Goal: Task Accomplishment & Management: Use online tool/utility

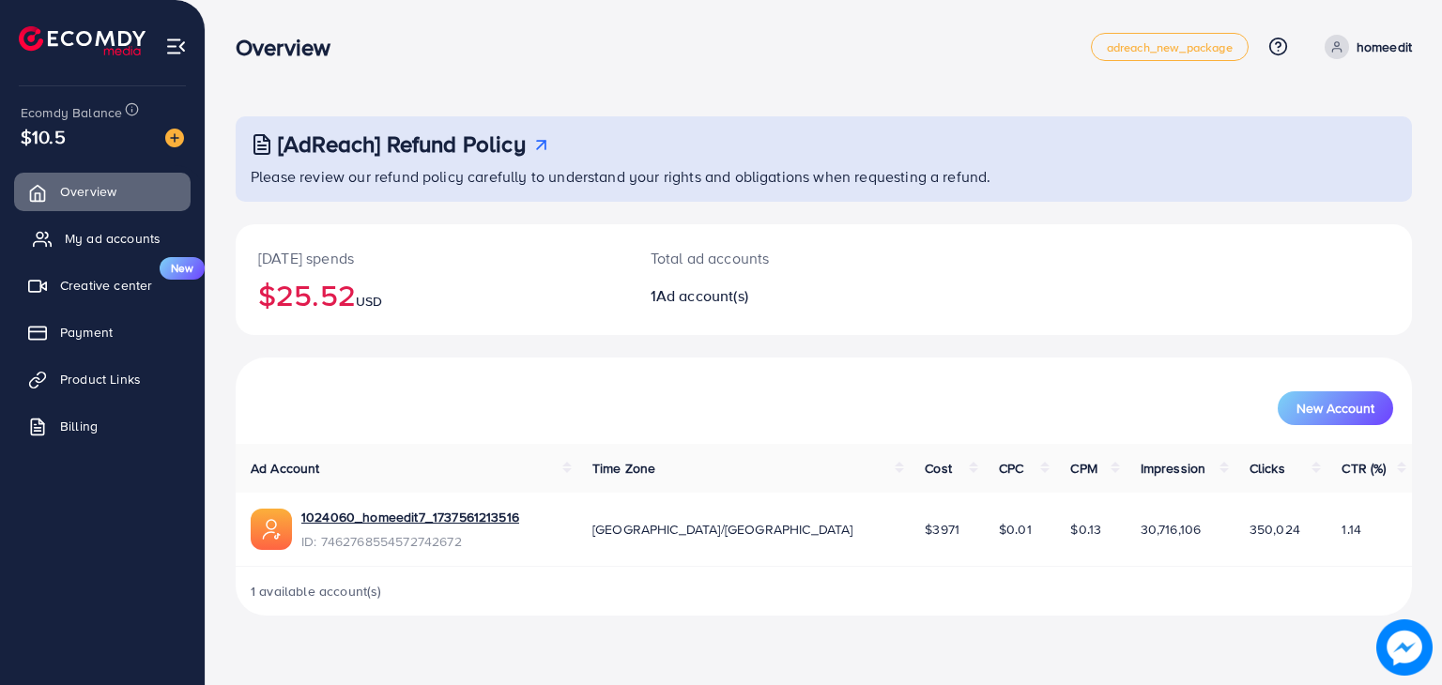
click at [101, 240] on span "My ad accounts" at bounding box center [113, 238] width 96 height 19
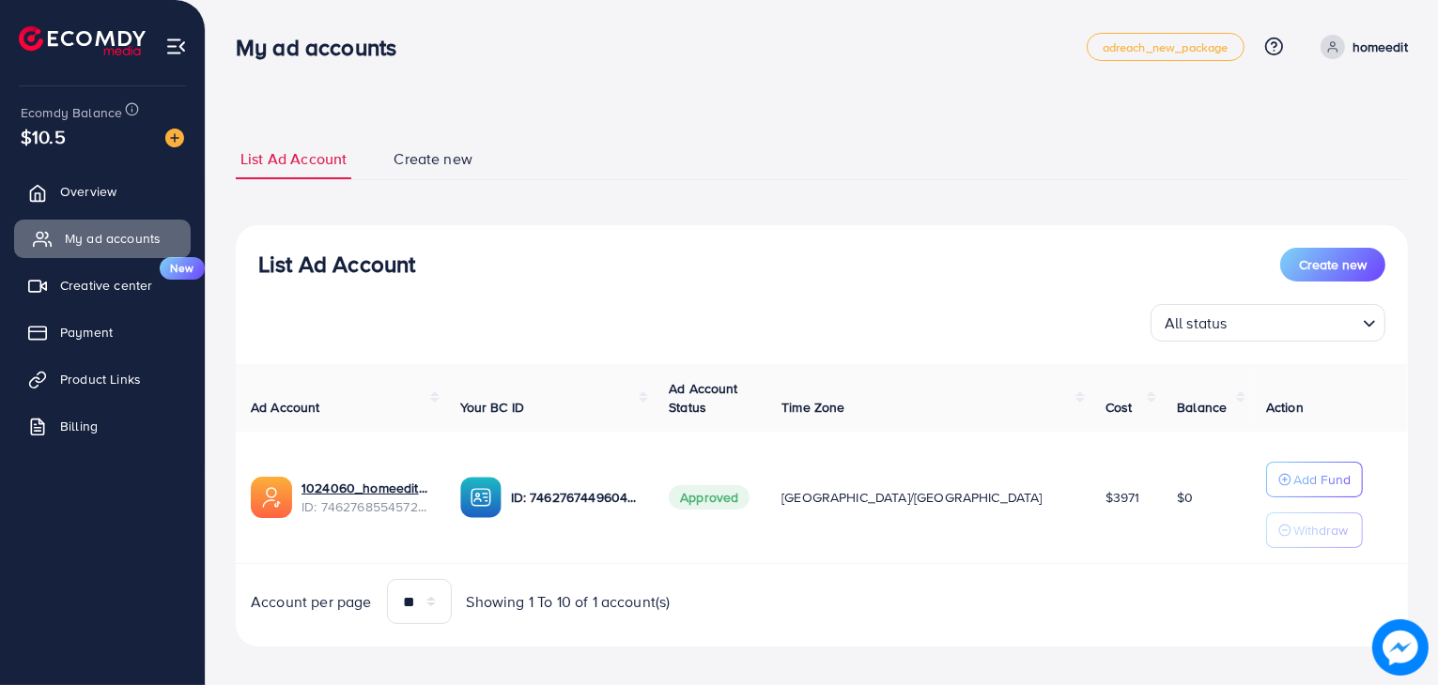
drag, startPoint x: 864, startPoint y: 386, endPoint x: 188, endPoint y: 253, distance: 689.1
click at [188, 253] on div "My ad accounts adreach_new_package Help Center Contact Support Plans and Pricin…" at bounding box center [719, 350] width 1438 height 700
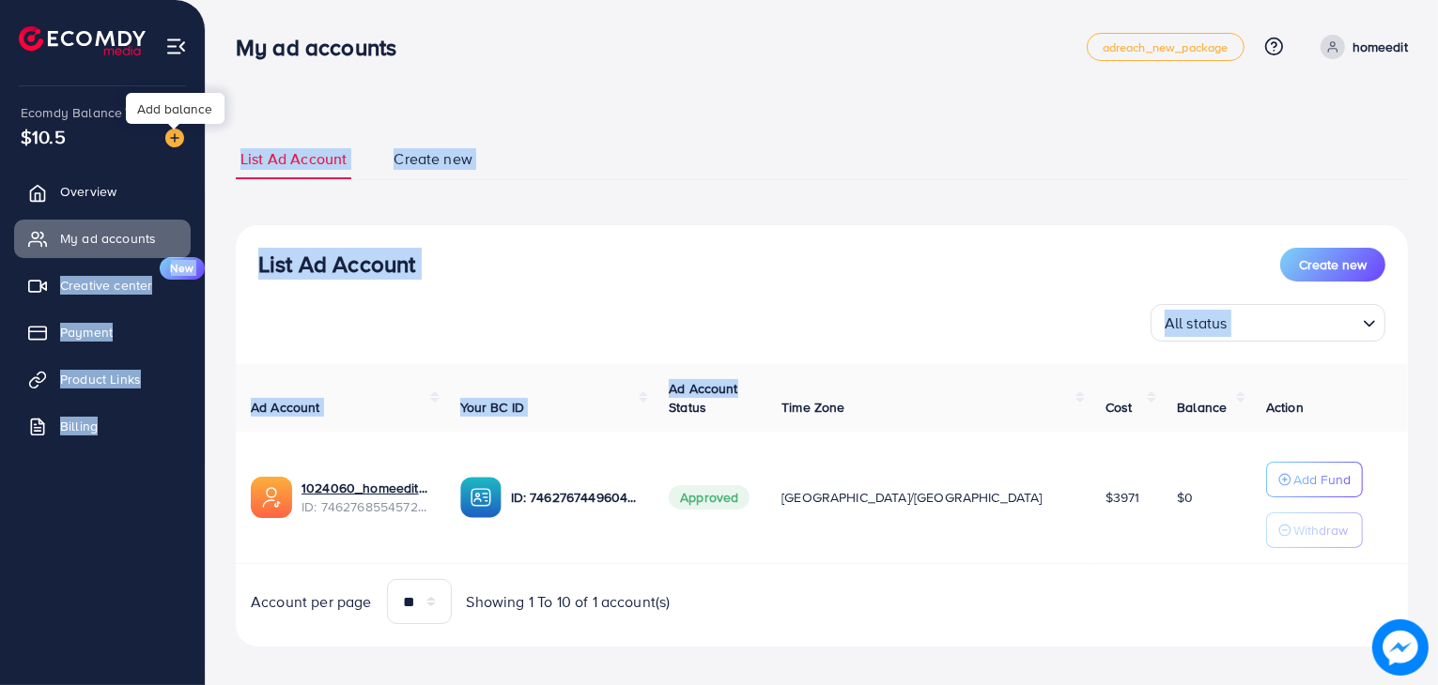
click at [173, 140] on img at bounding box center [174, 138] width 19 height 19
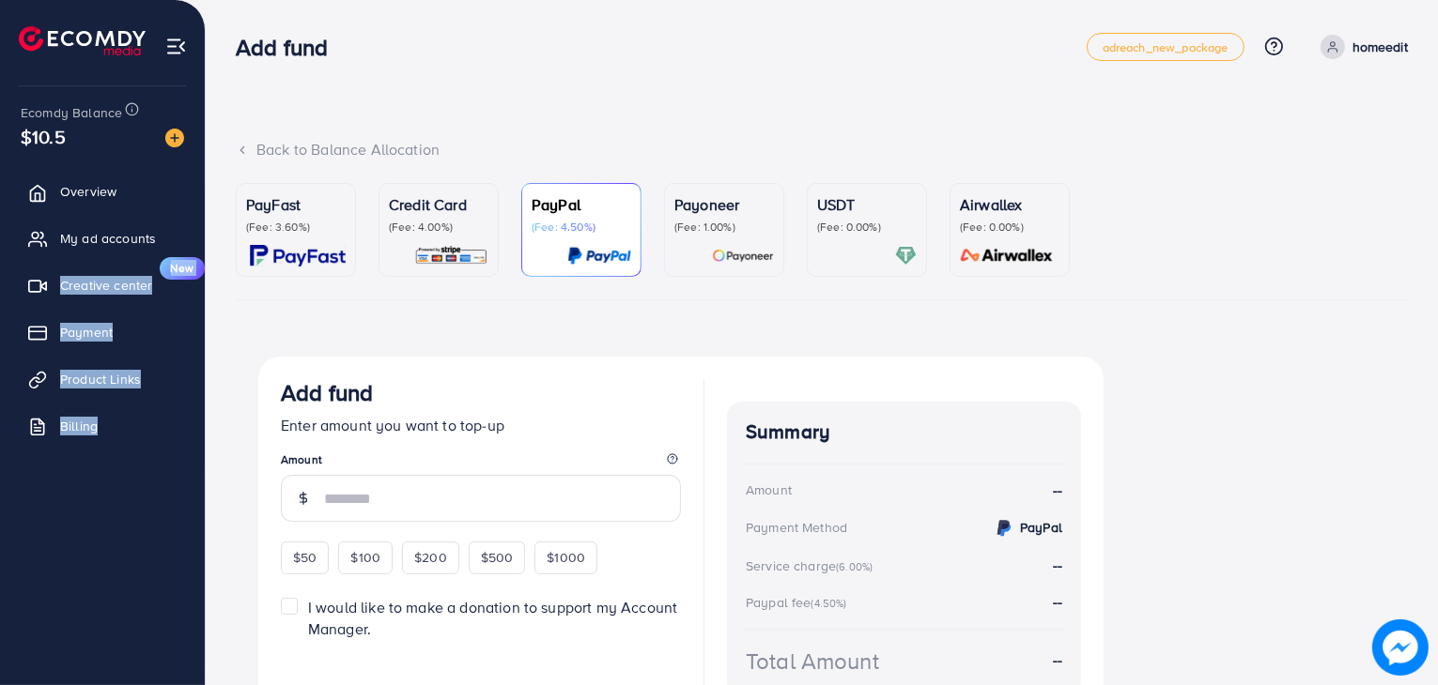
click at [388, 305] on div "PayFast (Fee: 3.60%) Credit Card (Fee: 4.00%) PayPal (Fee: 4.50%) Payoneer (Fee…" at bounding box center [822, 472] width 1172 height 578
click at [432, 208] on p "Credit Card" at bounding box center [439, 204] width 100 height 23
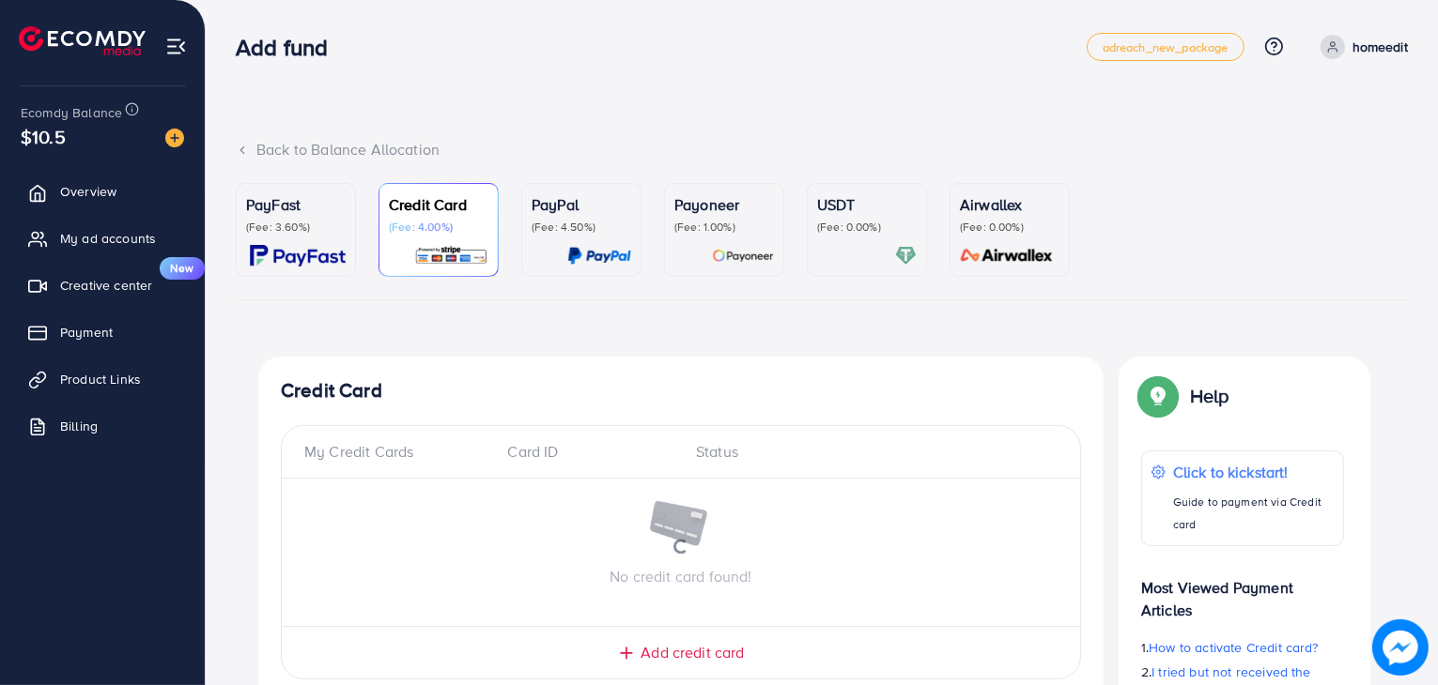
scroll to position [496, 0]
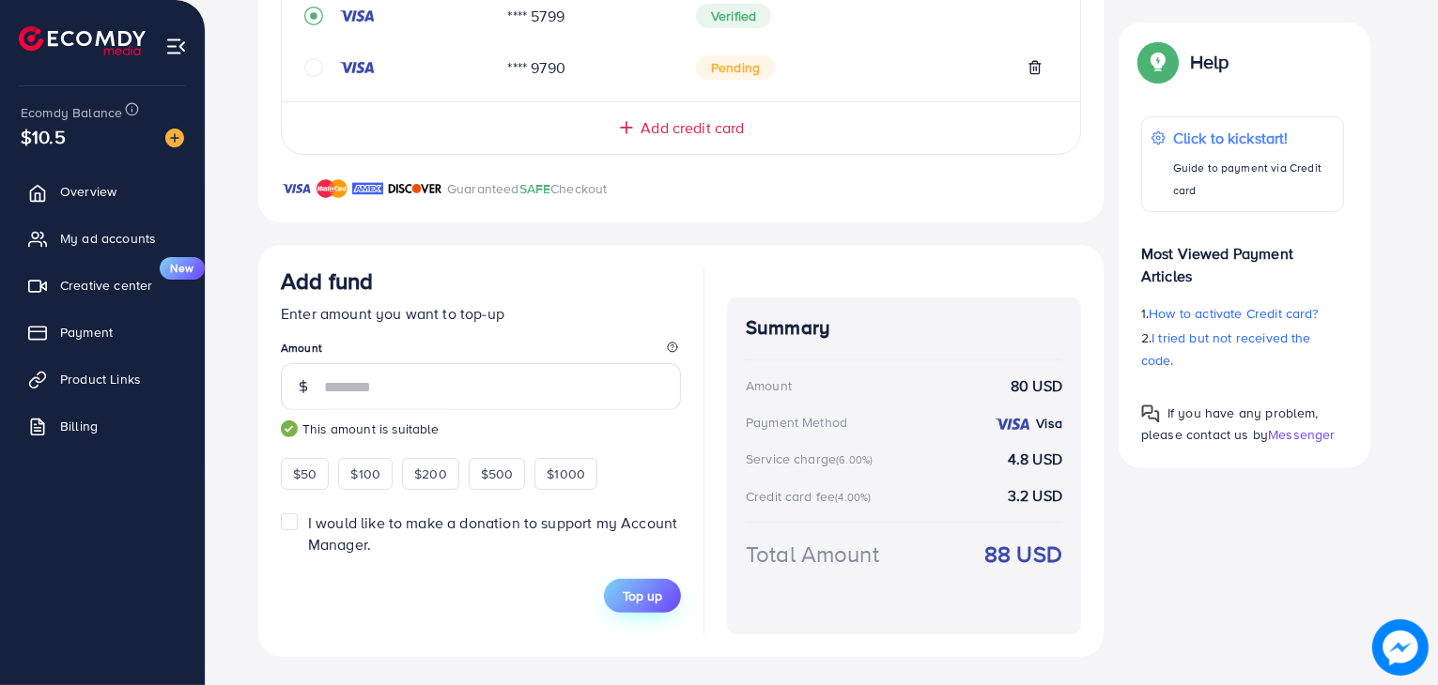
type input "**"
click at [652, 597] on span "Top up" at bounding box center [642, 596] width 39 height 19
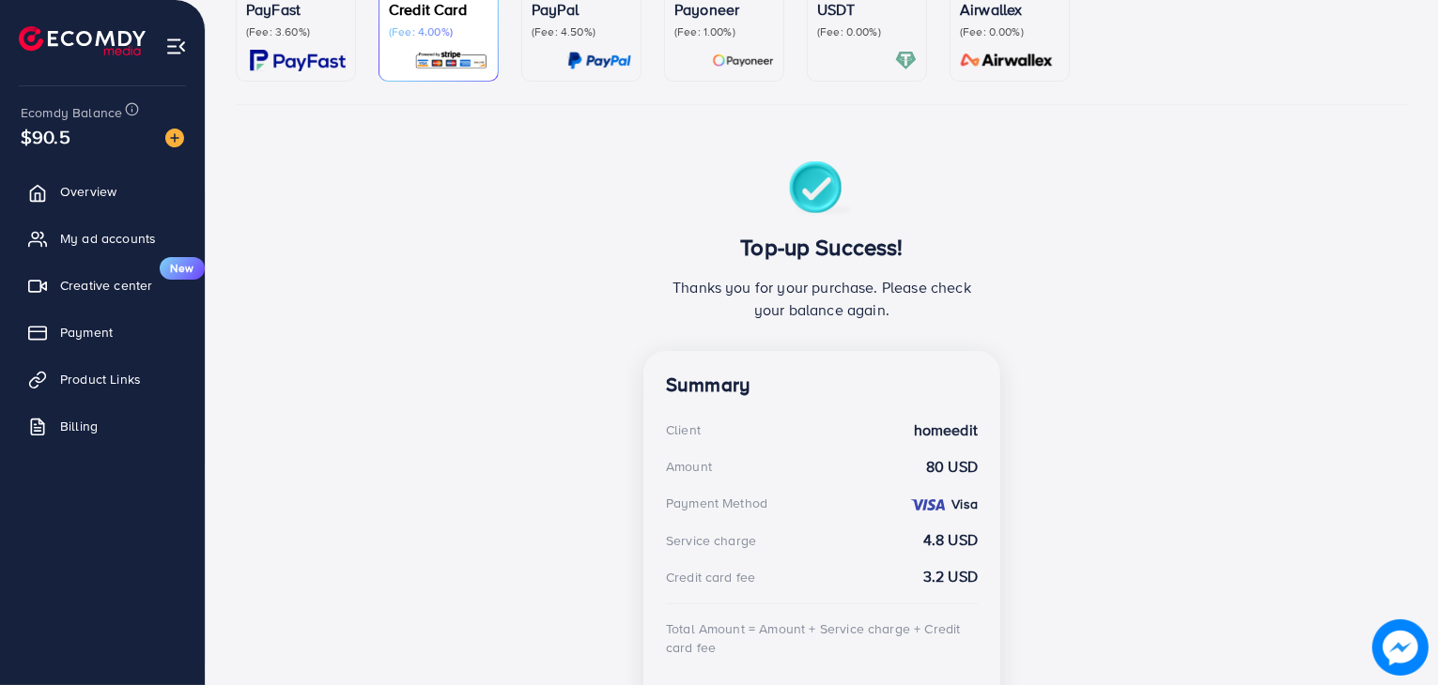
scroll to position [0, 0]
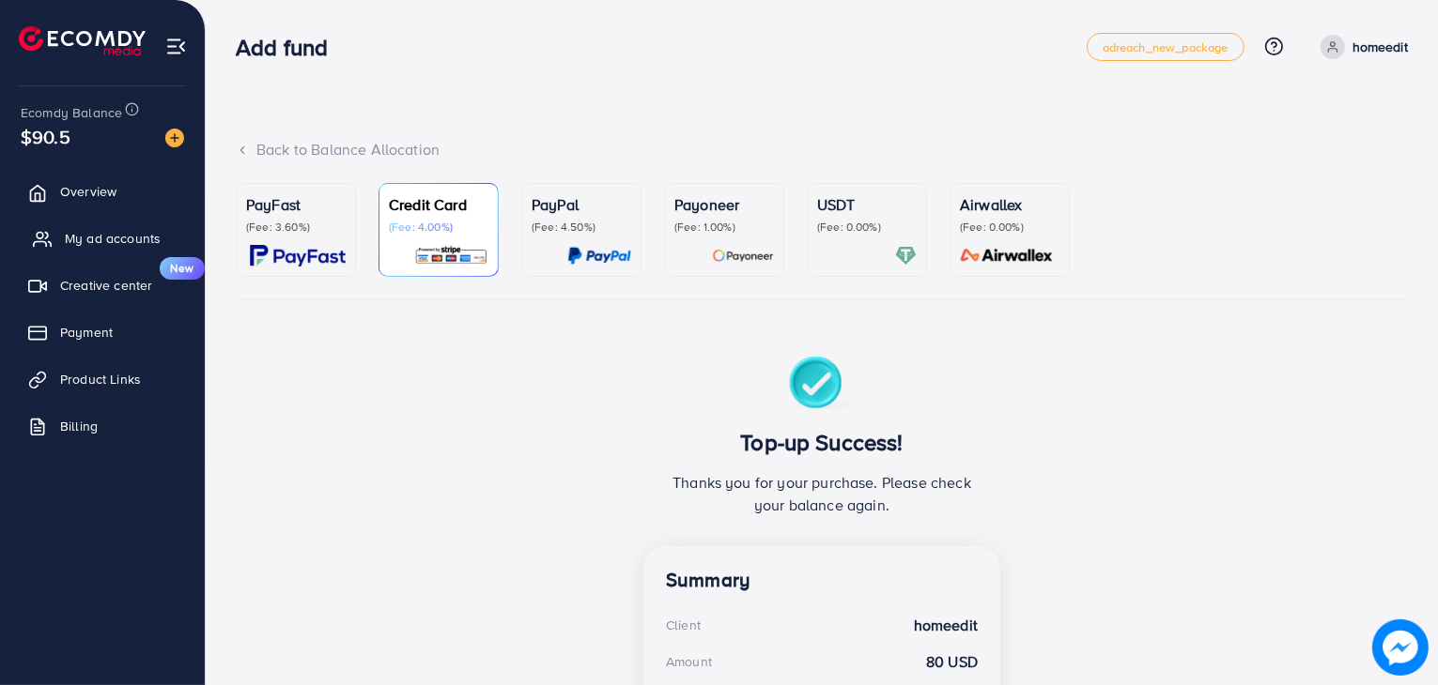
click at [101, 245] on span "My ad accounts" at bounding box center [113, 238] width 96 height 19
